Goal: Task Accomplishment & Management: Manage account settings

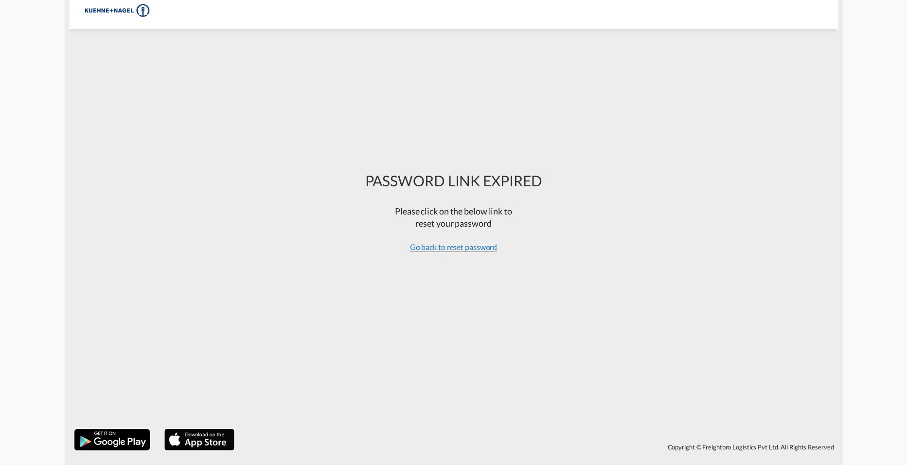
click at [479, 250] on span "Go back to reset password" at bounding box center [454, 247] width 88 height 10
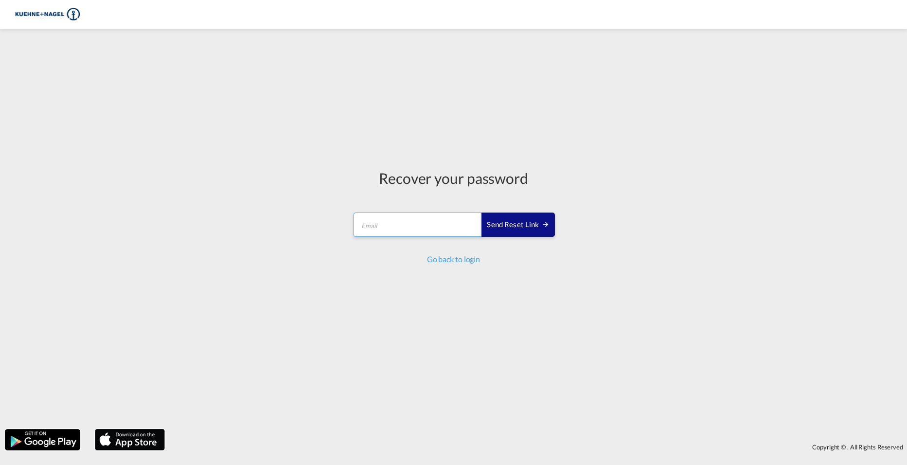
click at [393, 230] on input "email" at bounding box center [418, 225] width 129 height 24
type input "[PERSON_NAME][EMAIL_ADDRESS][PERSON_NAME][PERSON_NAME][DOMAIN_NAME]"
click at [505, 232] on button "Send reset link" at bounding box center [517, 225] width 73 height 24
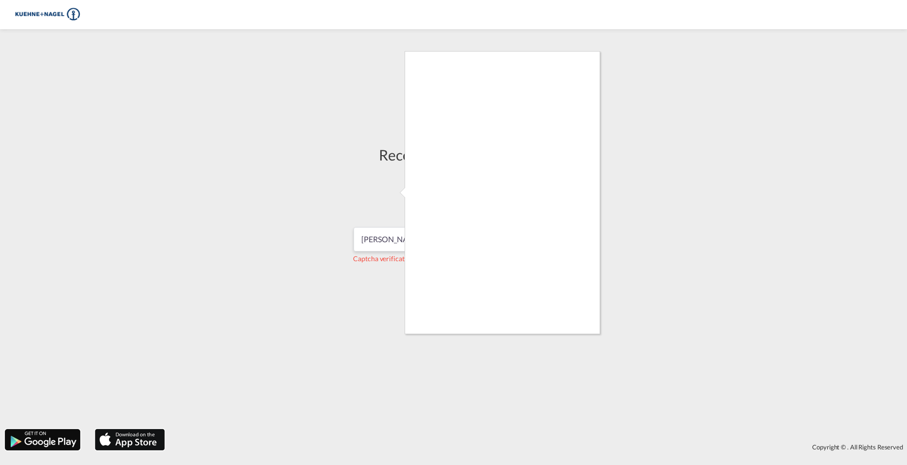
click at [277, 313] on div at bounding box center [453, 232] width 907 height 465
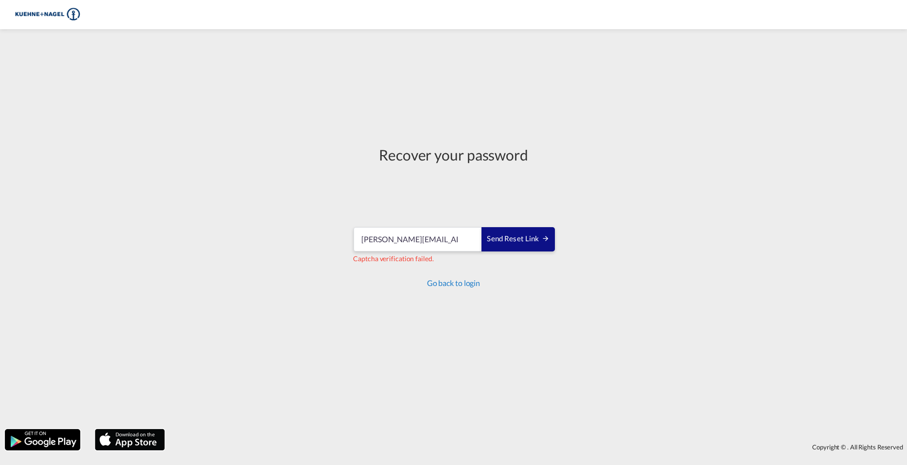
click at [453, 281] on link "Go back to login" at bounding box center [453, 282] width 53 height 9
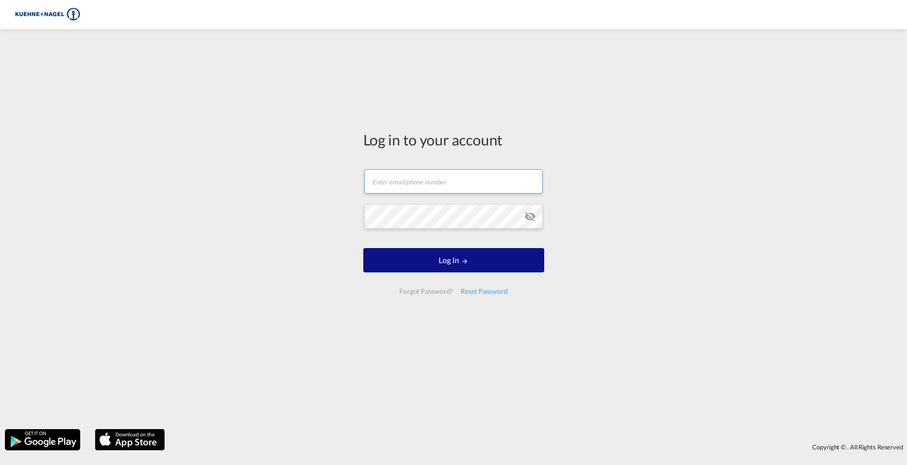
click at [401, 169] on input "text" at bounding box center [453, 181] width 178 height 24
type input "[PERSON_NAME][EMAIL_ADDRESS][PERSON_NAME][PERSON_NAME][DOMAIN_NAME]"
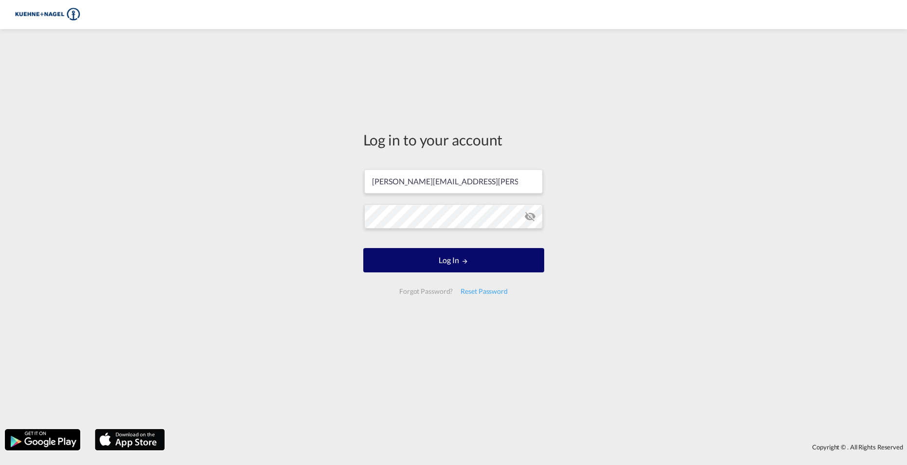
click at [433, 271] on button "Log In" at bounding box center [453, 260] width 181 height 24
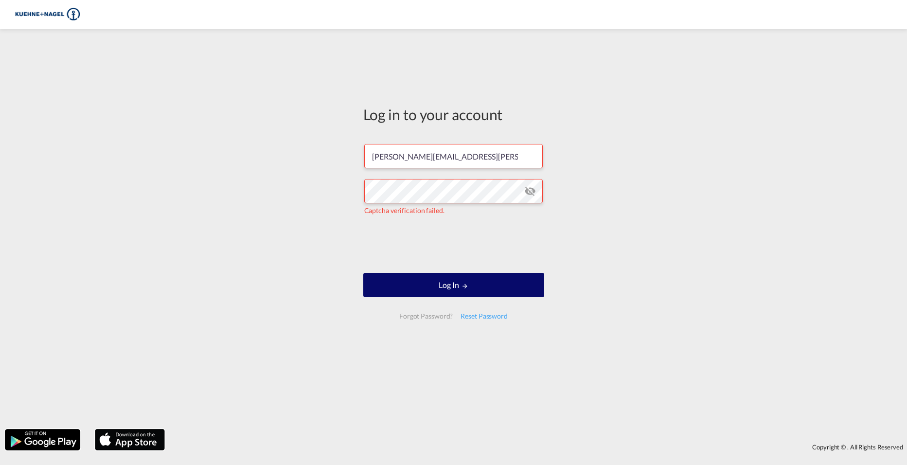
click at [460, 294] on button "Log In" at bounding box center [453, 285] width 181 height 24
